Goal: Task Accomplishment & Management: Manage account settings

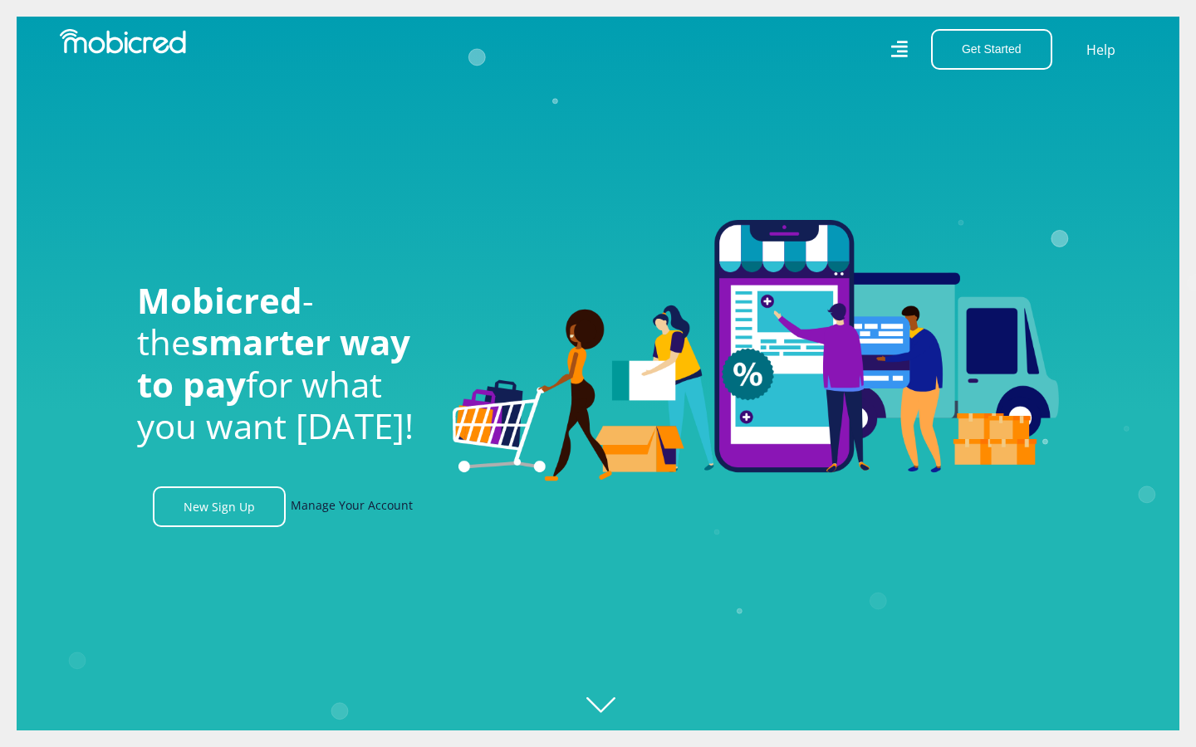
scroll to position [0, 1183]
click at [364, 511] on link "Manage Your Account" at bounding box center [352, 507] width 122 height 41
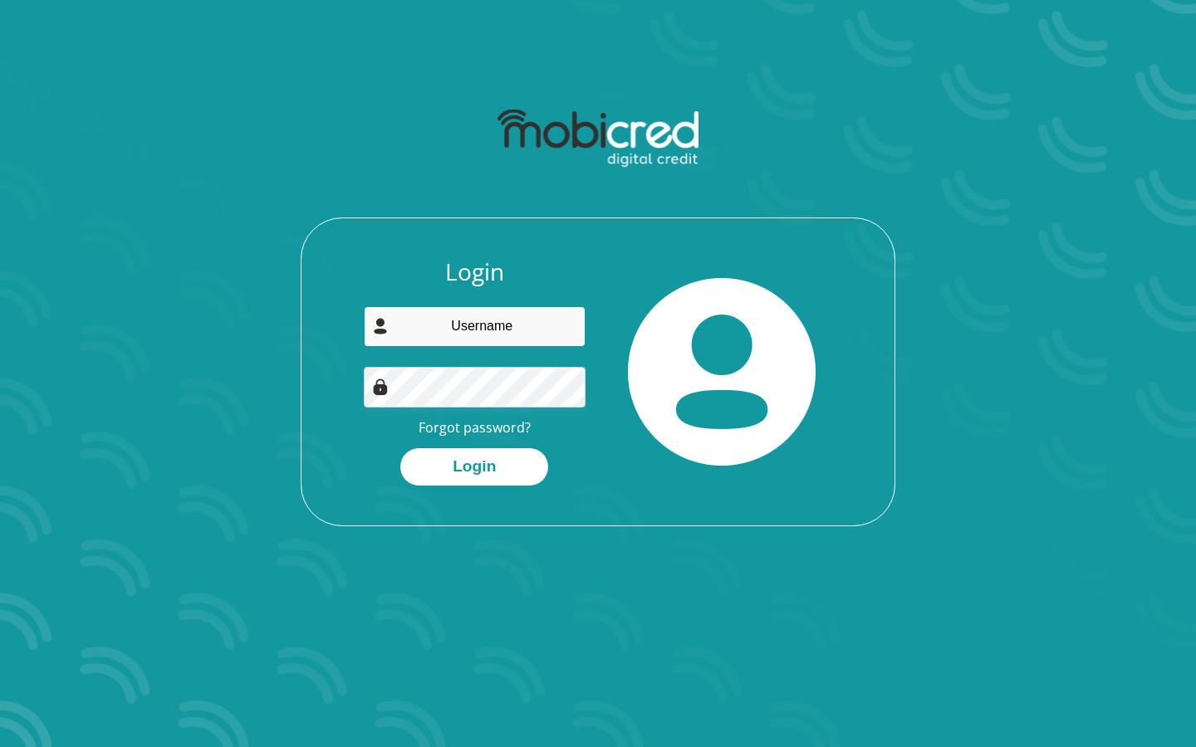
click at [470, 332] on input "email" at bounding box center [475, 326] width 223 height 41
type input "[EMAIL_ADDRESS][DOMAIN_NAME]"
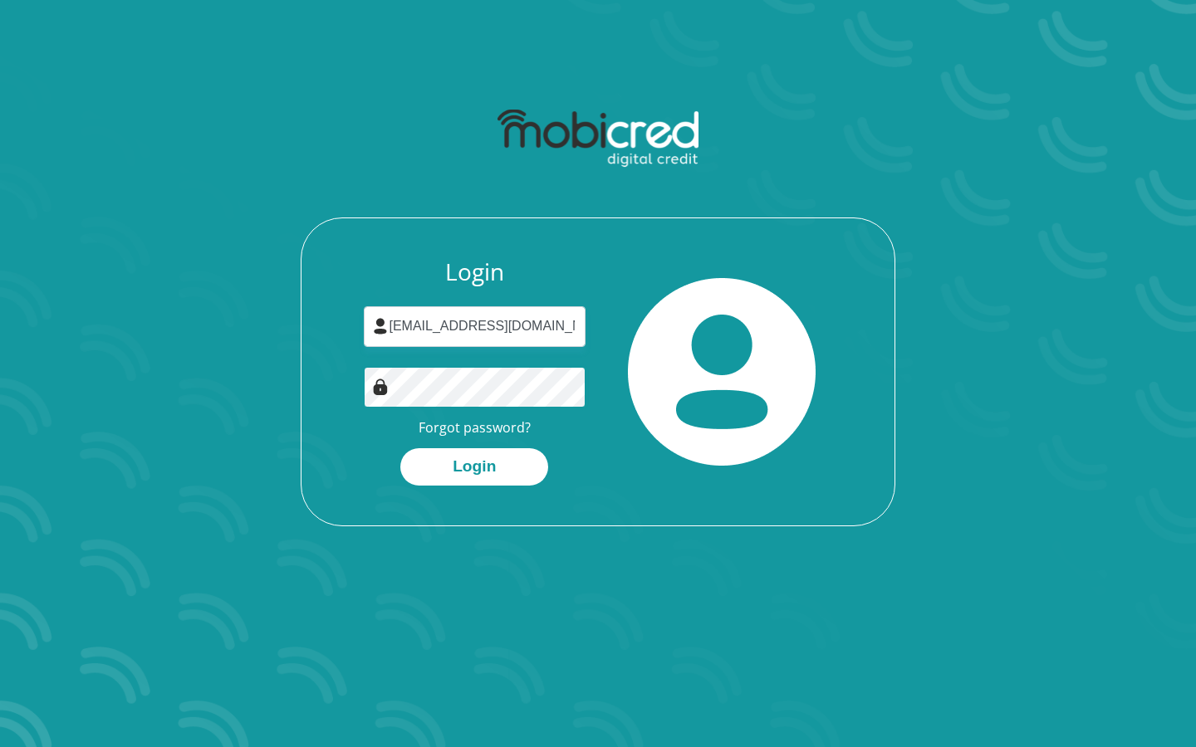
click at [400, 448] on button "Login" at bounding box center [474, 466] width 148 height 37
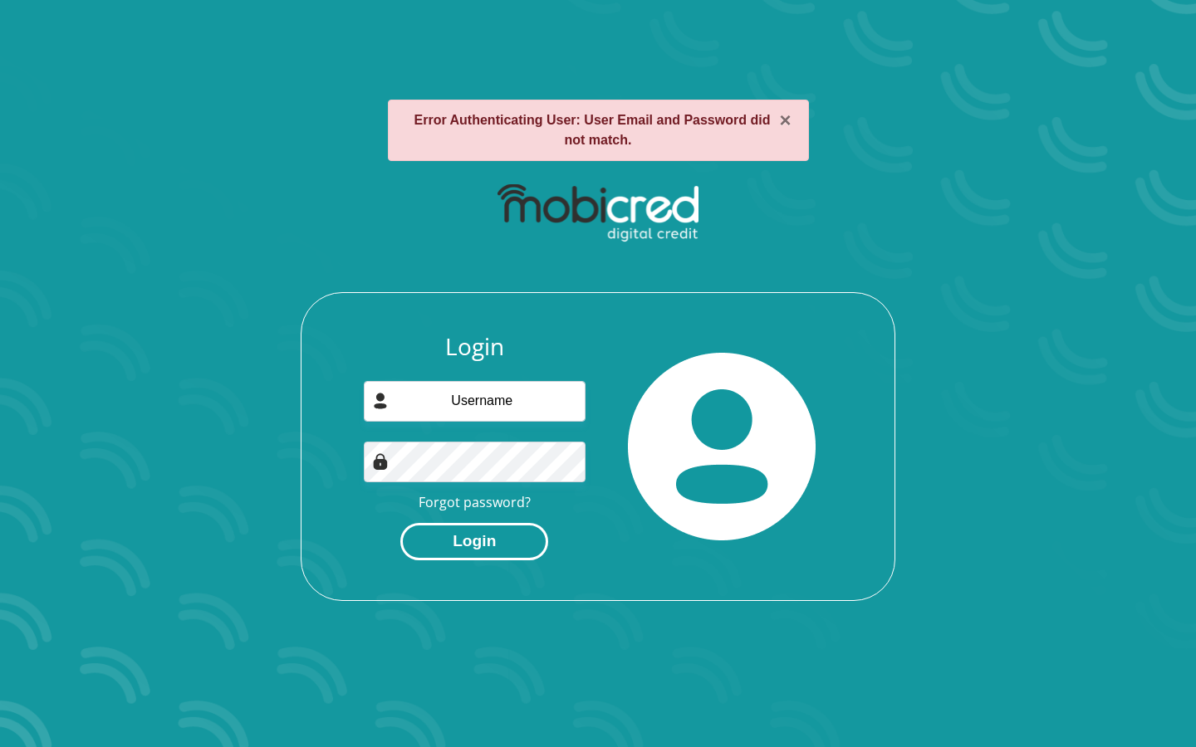
click at [442, 555] on button "Login" at bounding box center [474, 541] width 148 height 37
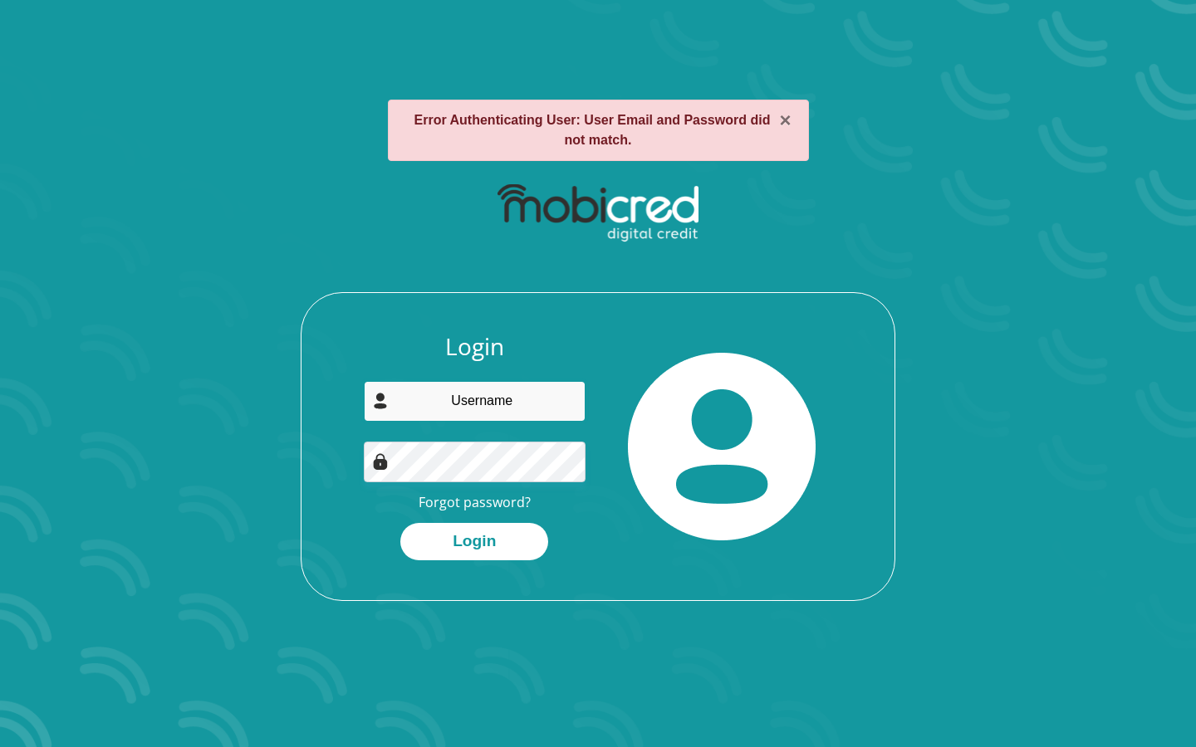
click at [507, 395] on input "email" at bounding box center [475, 401] width 223 height 41
type input "nyikondzalo29@gmail.com"
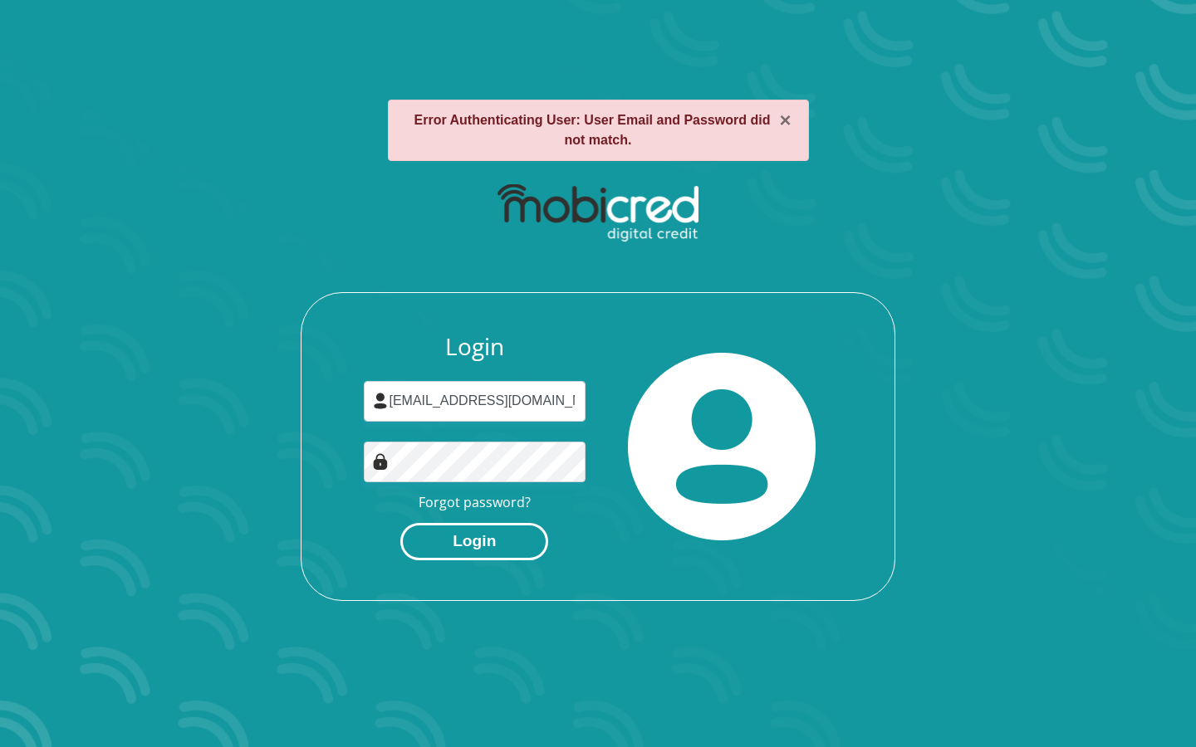
click at [476, 533] on button "Login" at bounding box center [474, 541] width 148 height 37
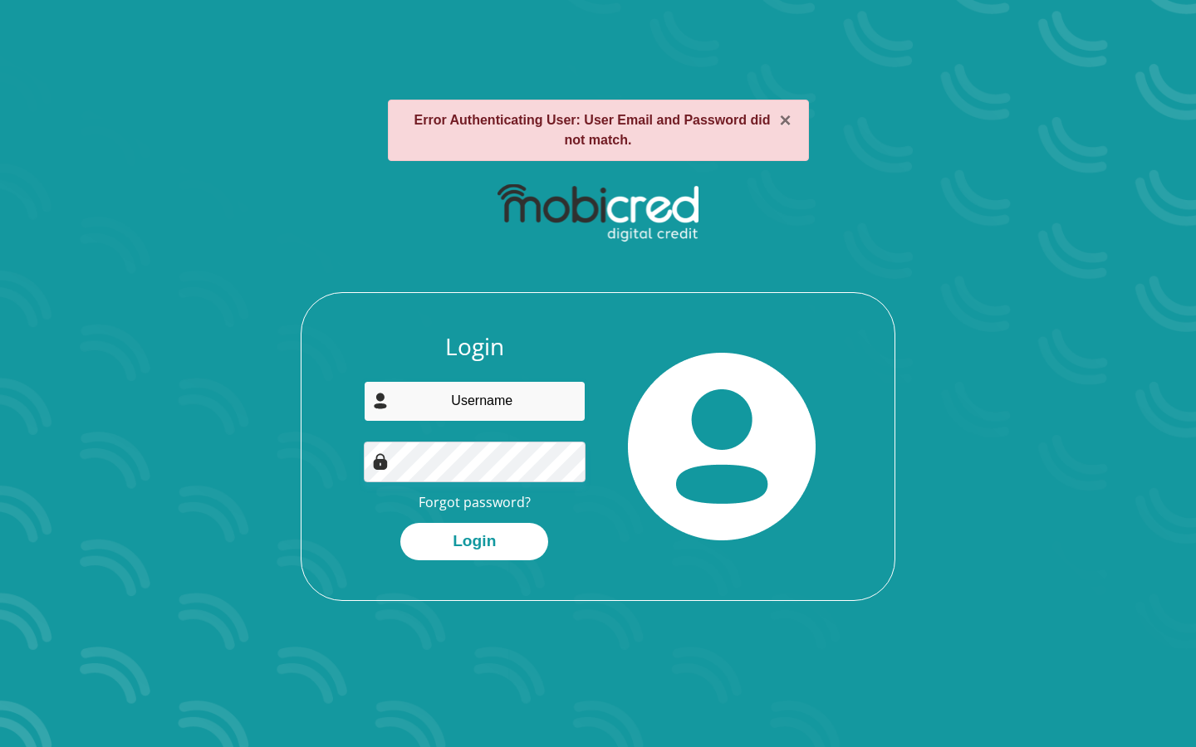
click at [404, 396] on input "email" at bounding box center [475, 401] width 223 height 41
type input "nyikondzalo29@gmail.com"
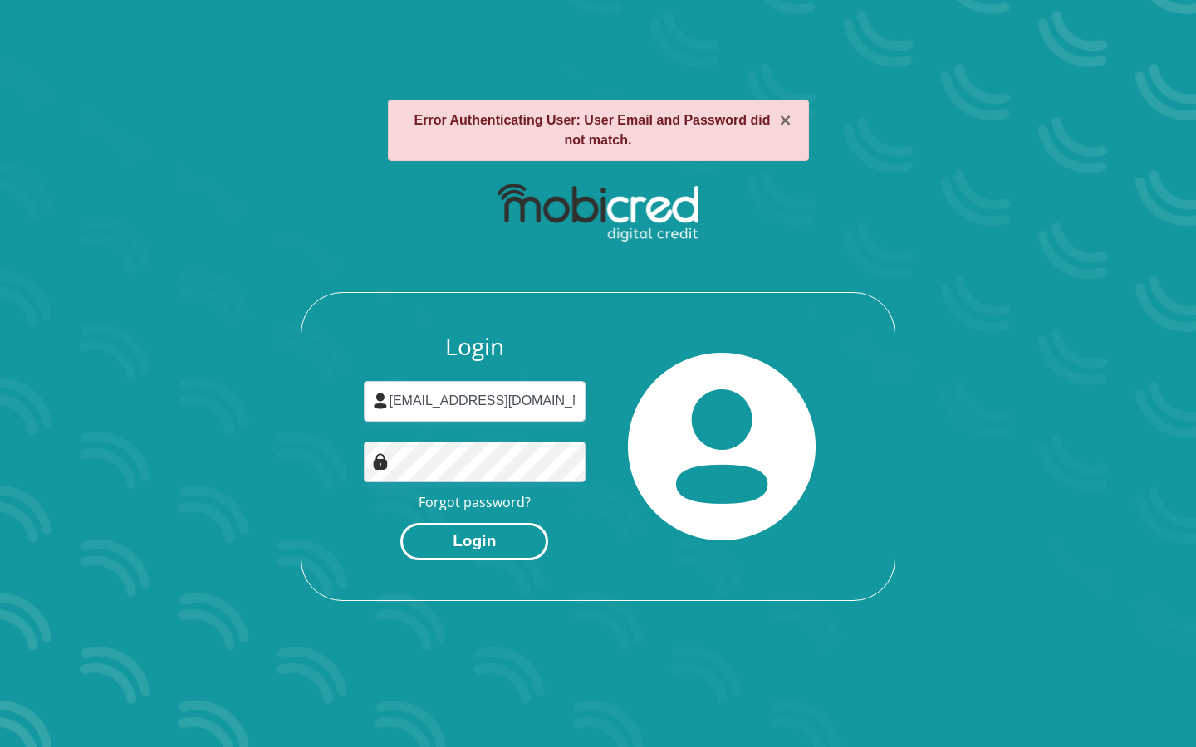
click at [468, 556] on button "Login" at bounding box center [474, 541] width 148 height 37
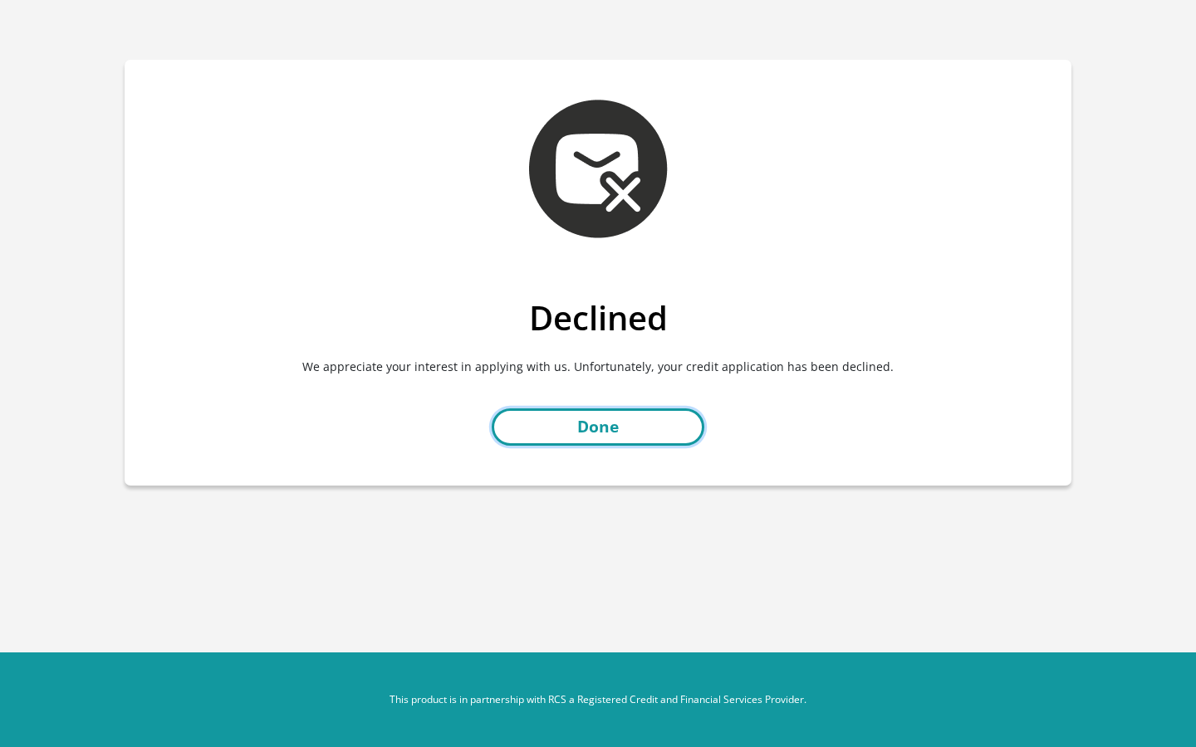
click at [576, 434] on link "Done" at bounding box center [598, 427] width 213 height 37
